Goal: Transaction & Acquisition: Subscribe to service/newsletter

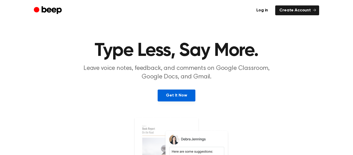
click at [180, 95] on link "Get It Now" at bounding box center [175, 95] width 37 height 12
click at [183, 98] on link "Get It Now" at bounding box center [175, 95] width 37 height 12
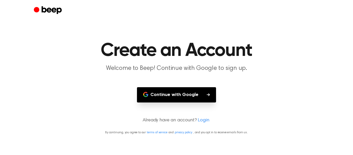
click at [180, 96] on button "Continue with Google" at bounding box center [176, 94] width 79 height 15
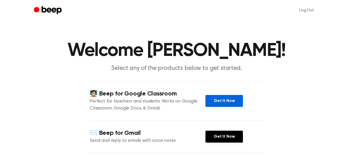
click at [226, 104] on link "Get It Now" at bounding box center [223, 101] width 37 height 12
click at [210, 102] on link "Get It Now" at bounding box center [223, 101] width 37 height 12
